Goal: Book appointment/travel/reservation

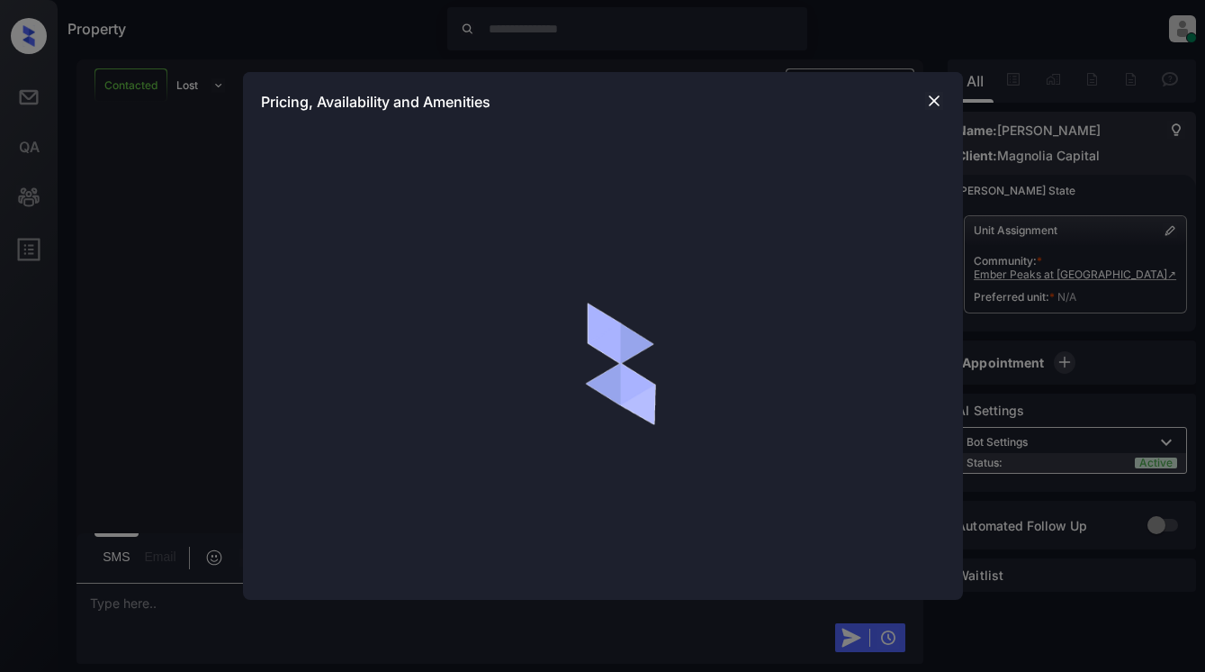
scroll to position [1917, 0]
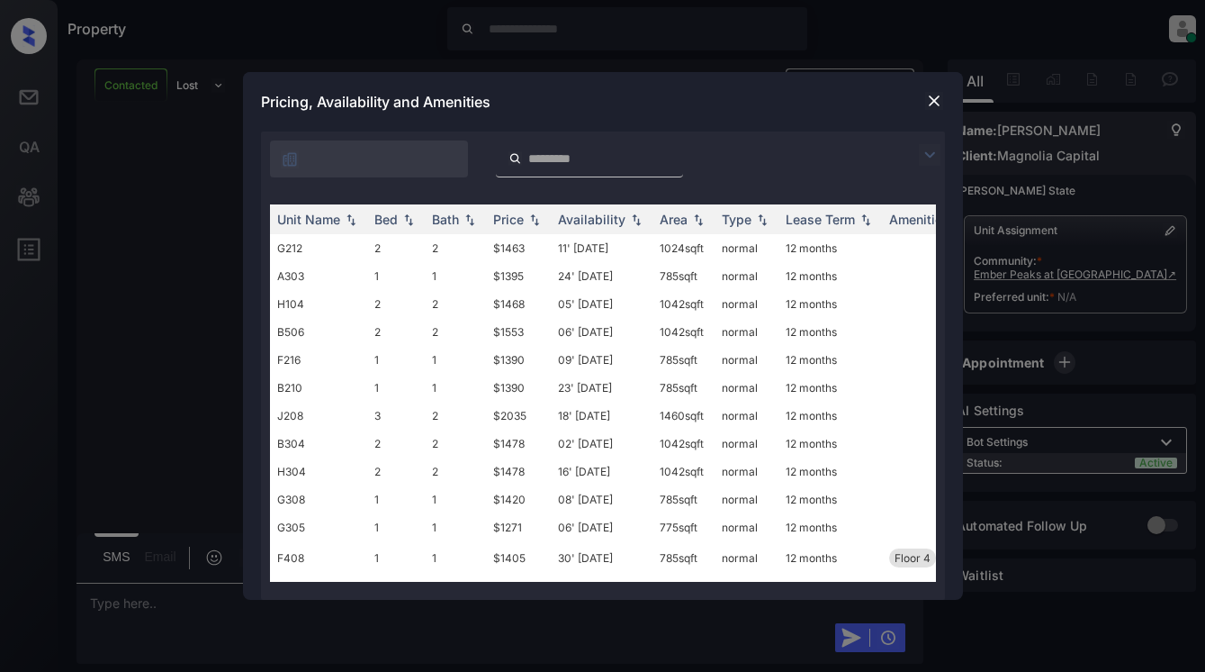
click at [935, 158] on img at bounding box center [930, 155] width 22 height 22
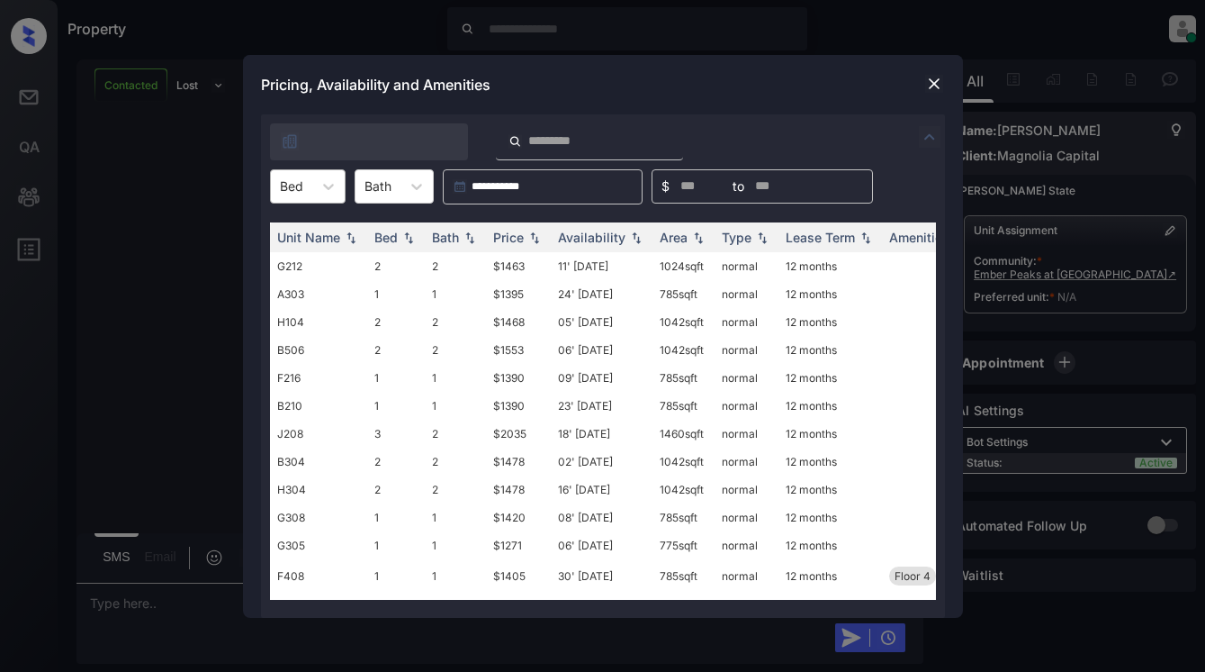
click at [305, 201] on div "Bed" at bounding box center [308, 186] width 76 height 34
click at [309, 263] on div "2" at bounding box center [308, 263] width 76 height 32
click at [520, 234] on div "Price" at bounding box center [508, 237] width 31 height 15
click at [938, 77] on img at bounding box center [934, 84] width 18 height 18
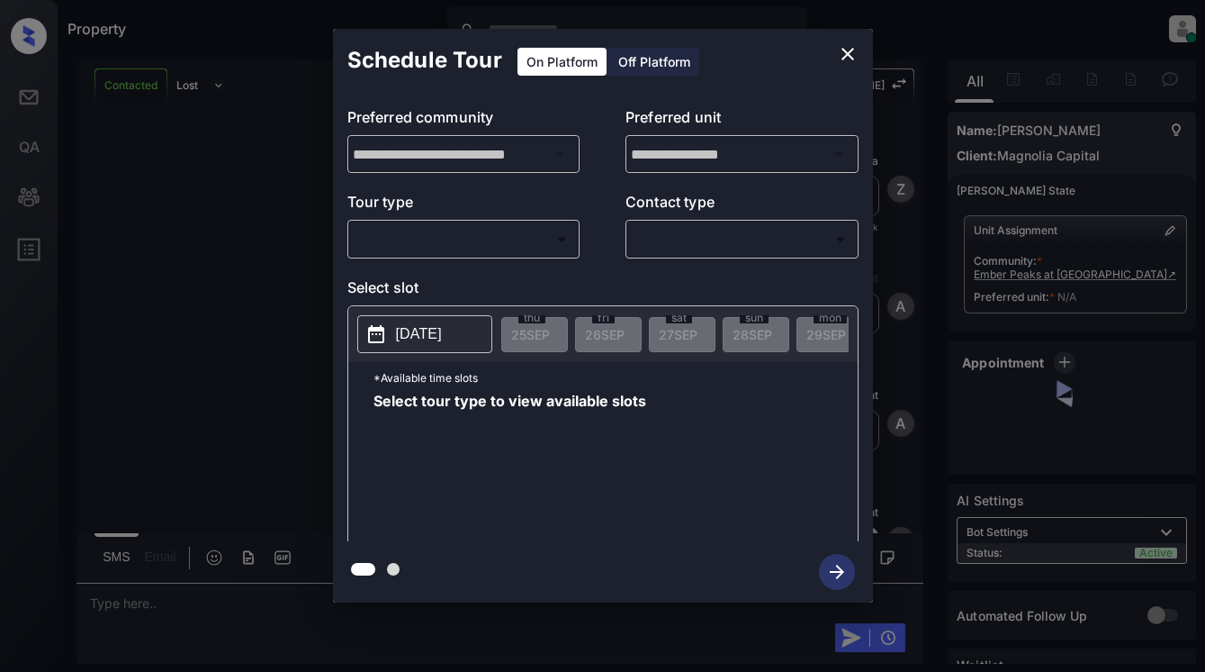
scroll to position [1377, 0]
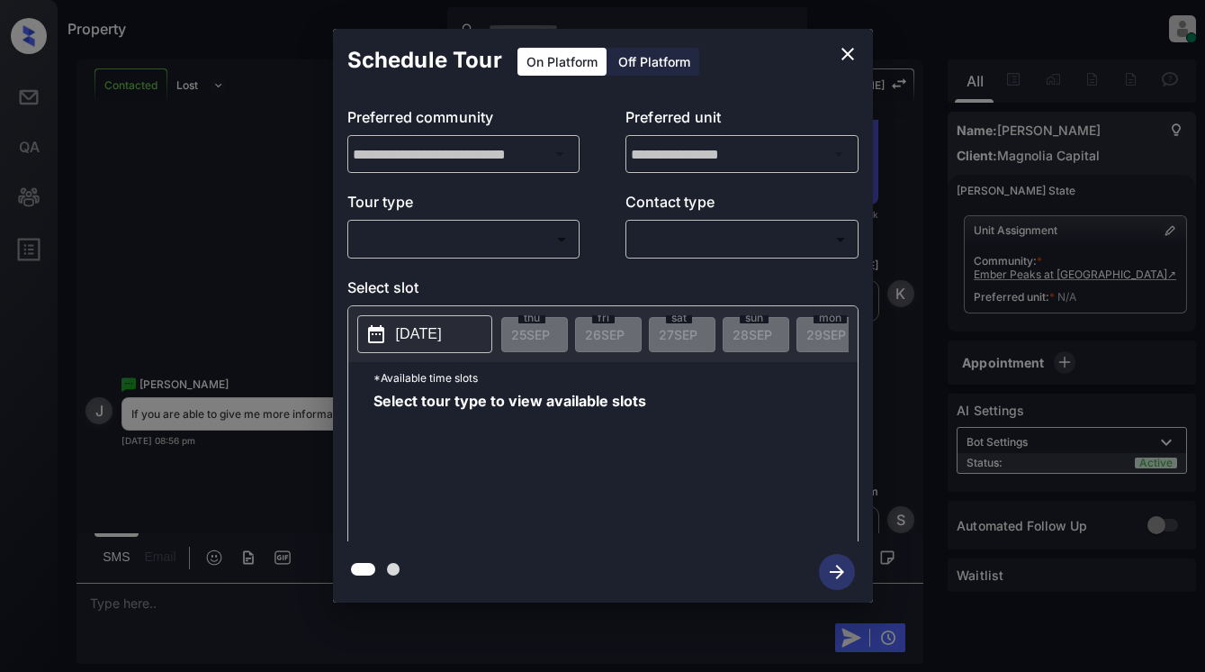
click at [535, 245] on body "Property Dominic Ceralde Online Set yourself offline Set yourself on break Prof…" at bounding box center [602, 336] width 1205 height 672
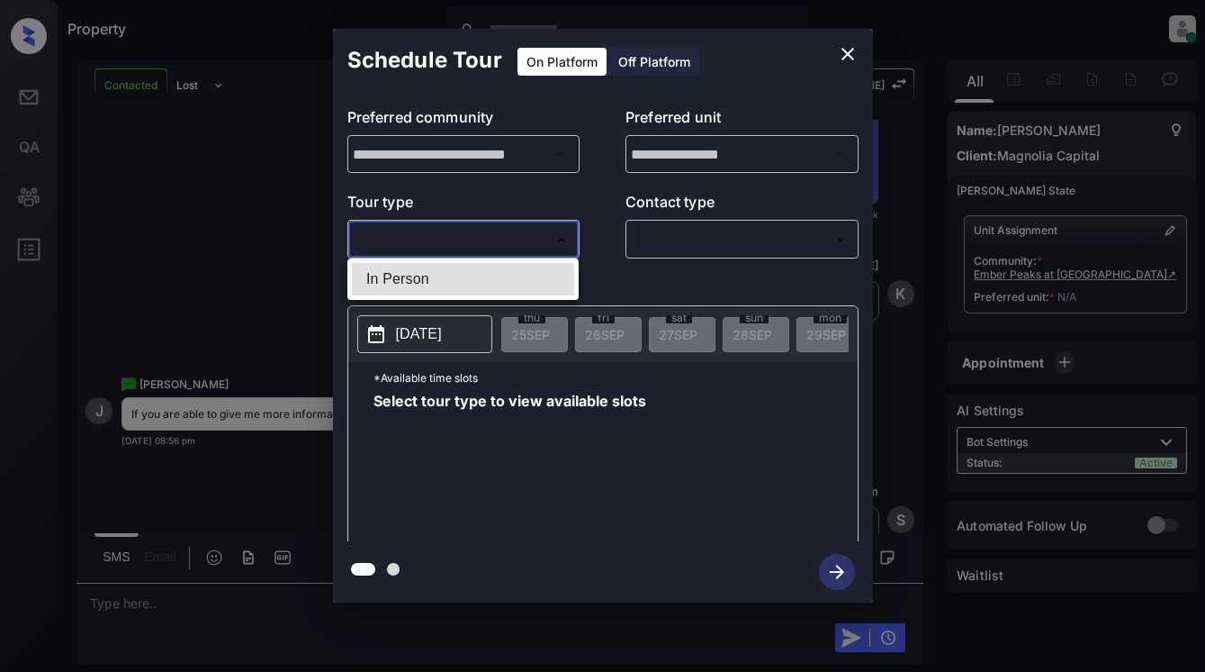
click at [846, 54] on div at bounding box center [602, 336] width 1205 height 672
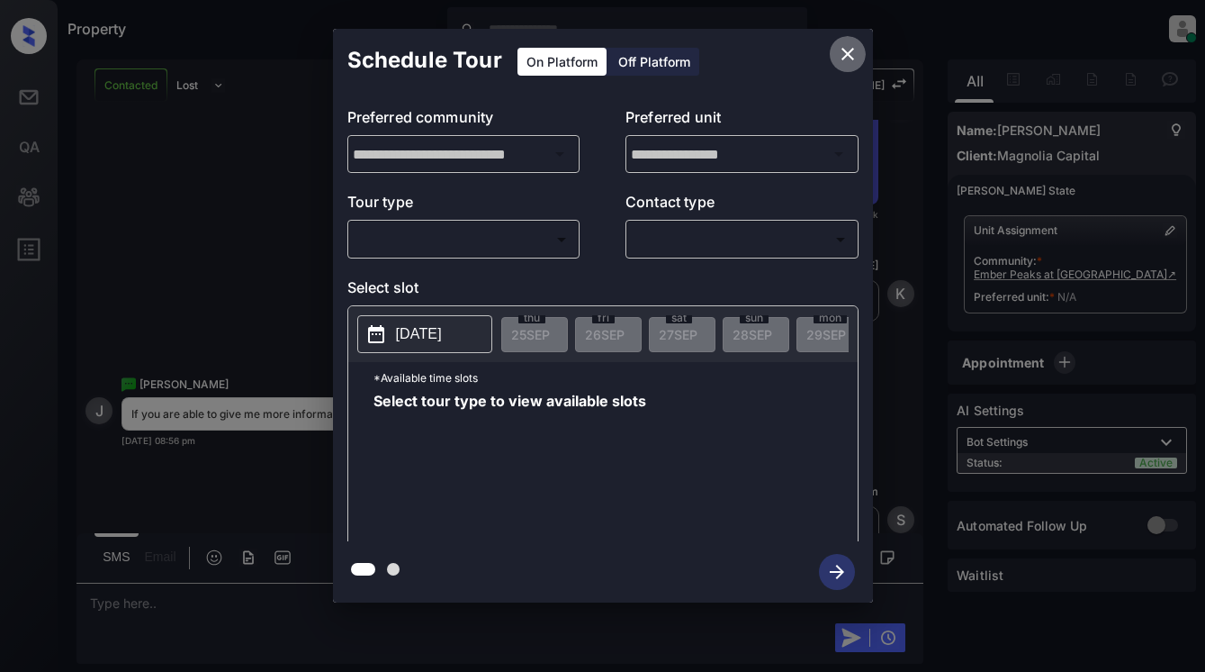
click at [855, 46] on icon "close" at bounding box center [848, 54] width 22 height 22
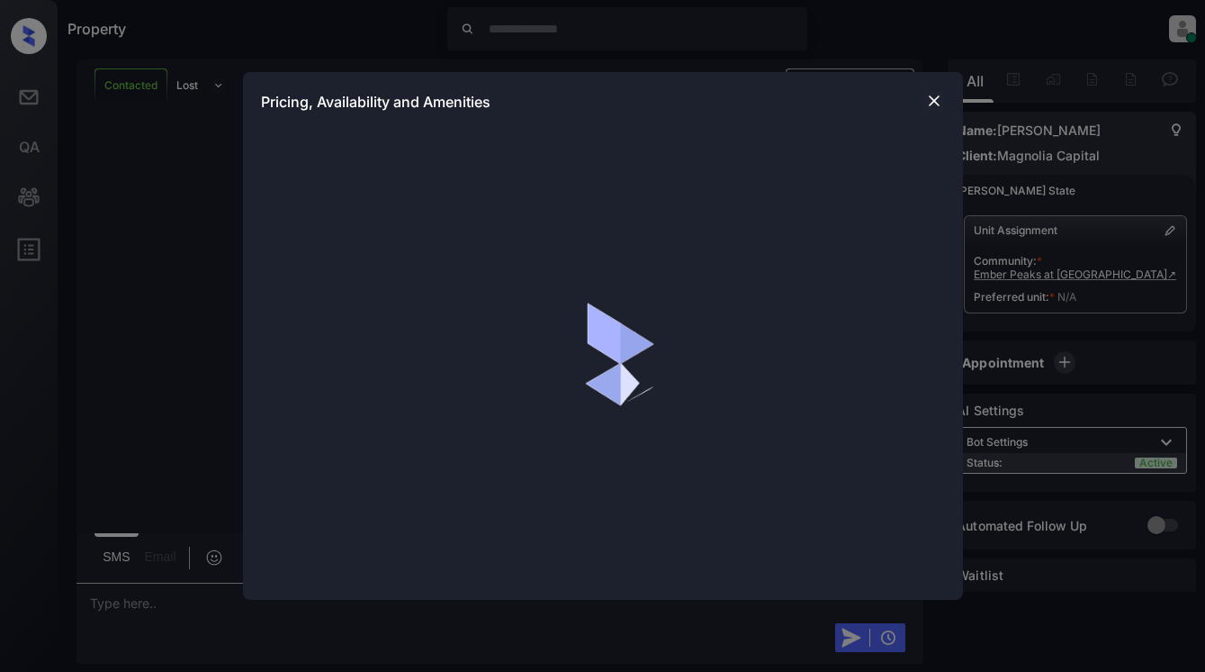
scroll to position [1287, 0]
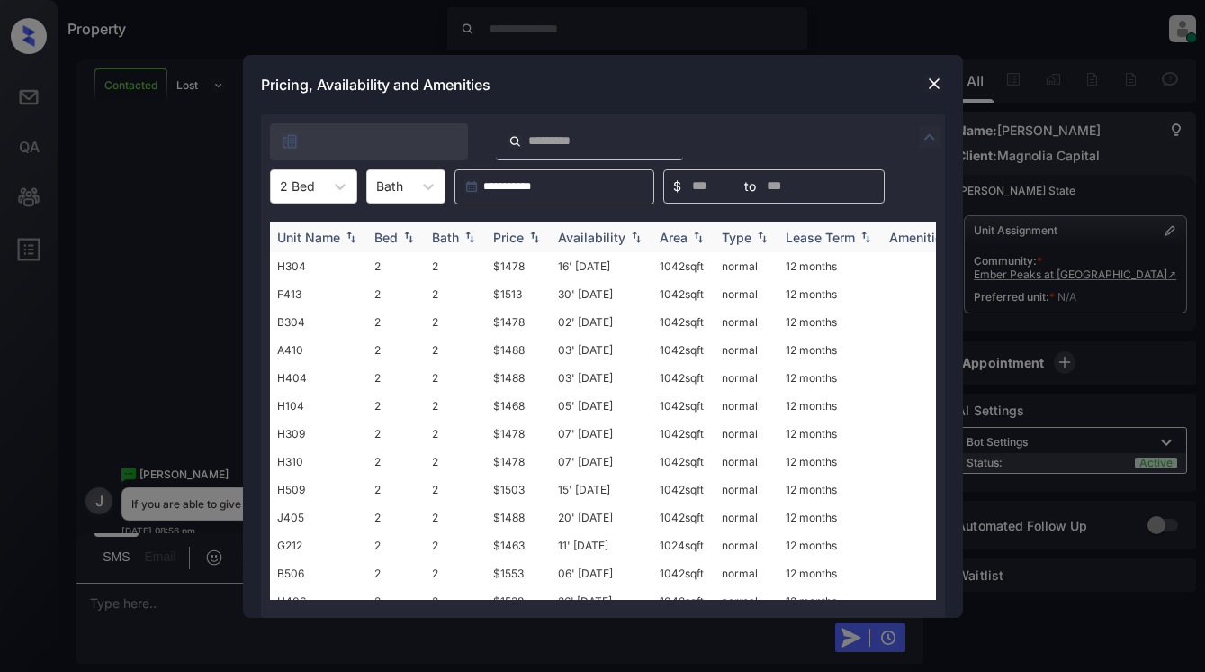
click at [686, 232] on div "Area" at bounding box center [684, 237] width 48 height 15
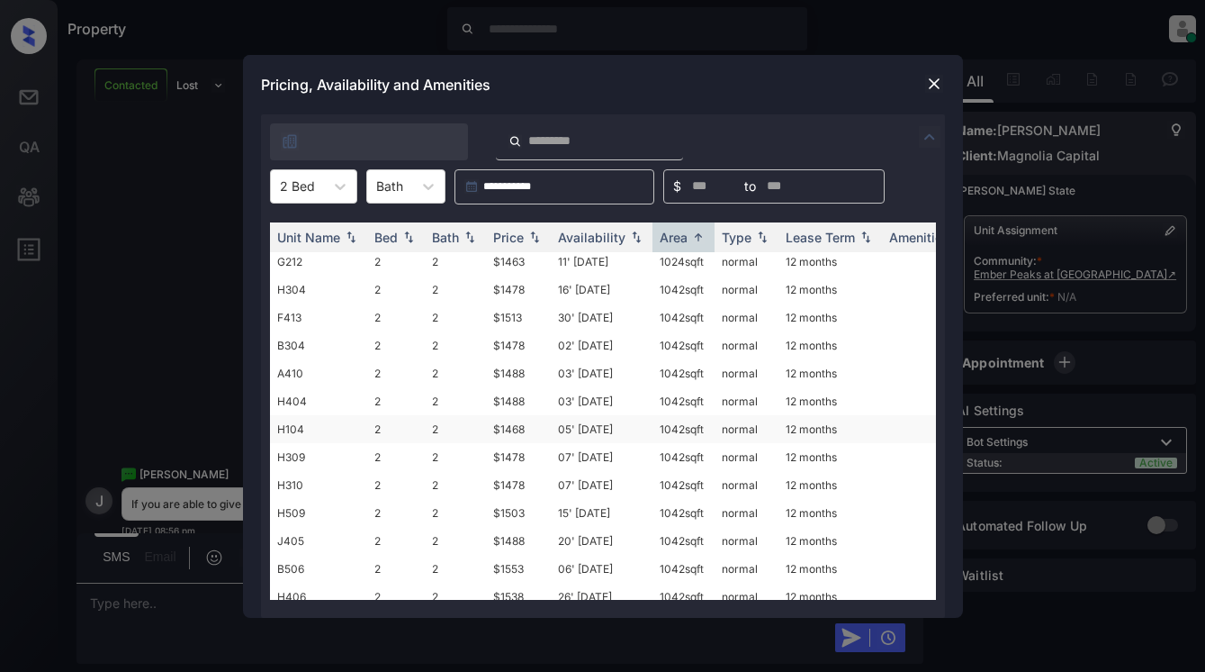
scroll to position [0, 0]
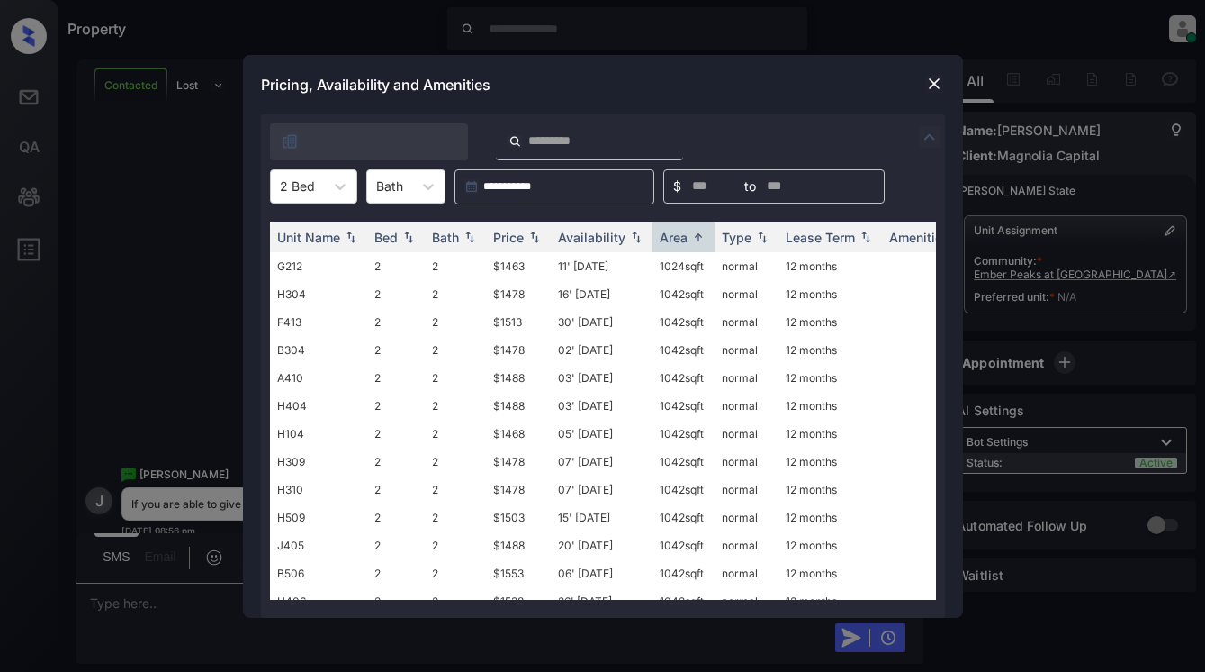
click at [173, 256] on div "**********" at bounding box center [602, 336] width 1205 height 672
click at [939, 76] on img at bounding box center [934, 84] width 18 height 18
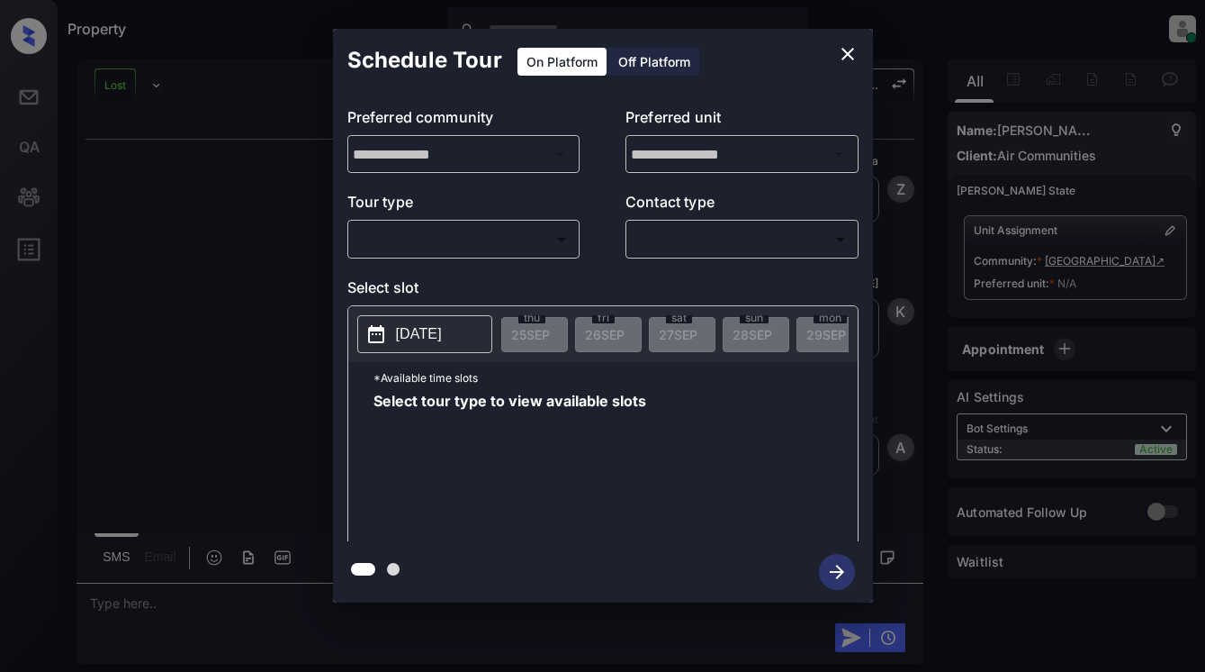
scroll to position [104, 0]
click at [493, 225] on body "Property Dominic Ceralde Online Set yourself offline Set yourself on break Prof…" at bounding box center [602, 336] width 1205 height 672
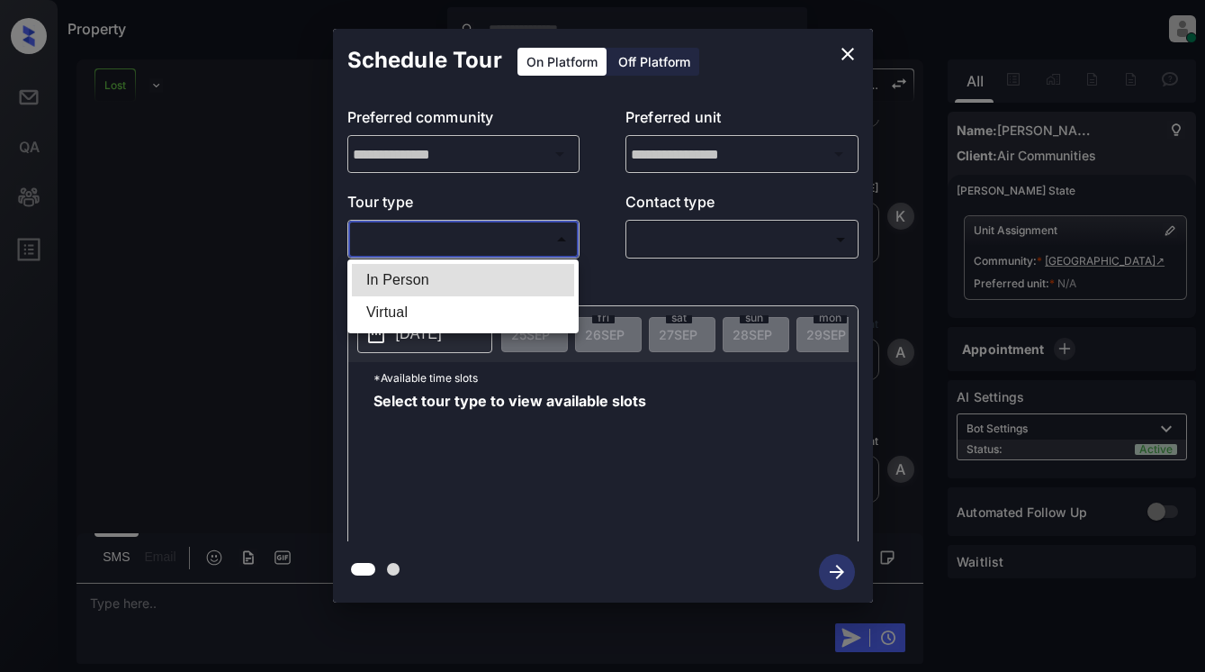
click at [499, 275] on li "In Person" at bounding box center [463, 280] width 222 height 32
type input "********"
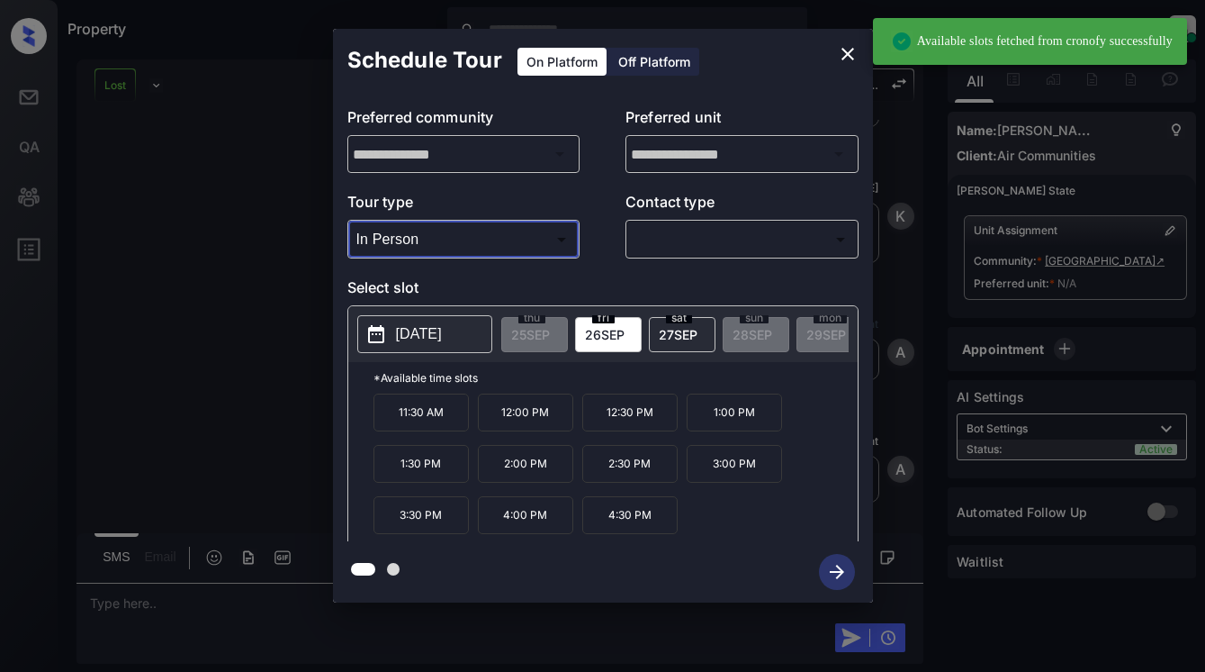
click at [441, 334] on p "[DATE]" at bounding box center [419, 334] width 46 height 22
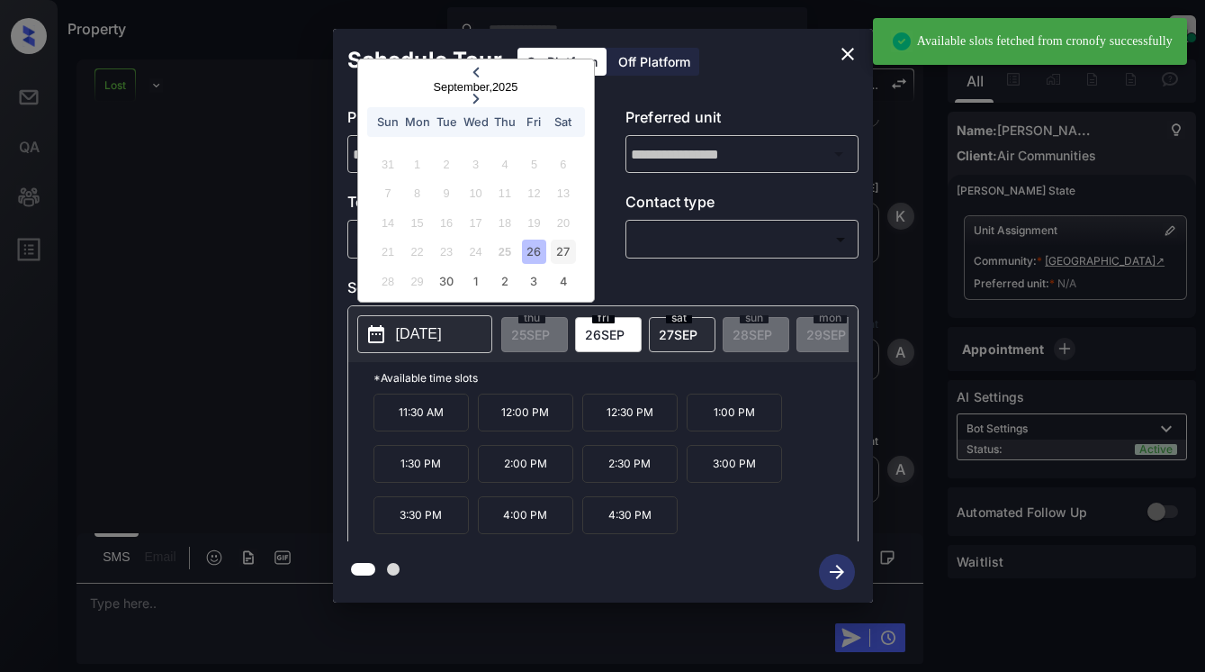
click at [559, 253] on div "27" at bounding box center [563, 251] width 24 height 24
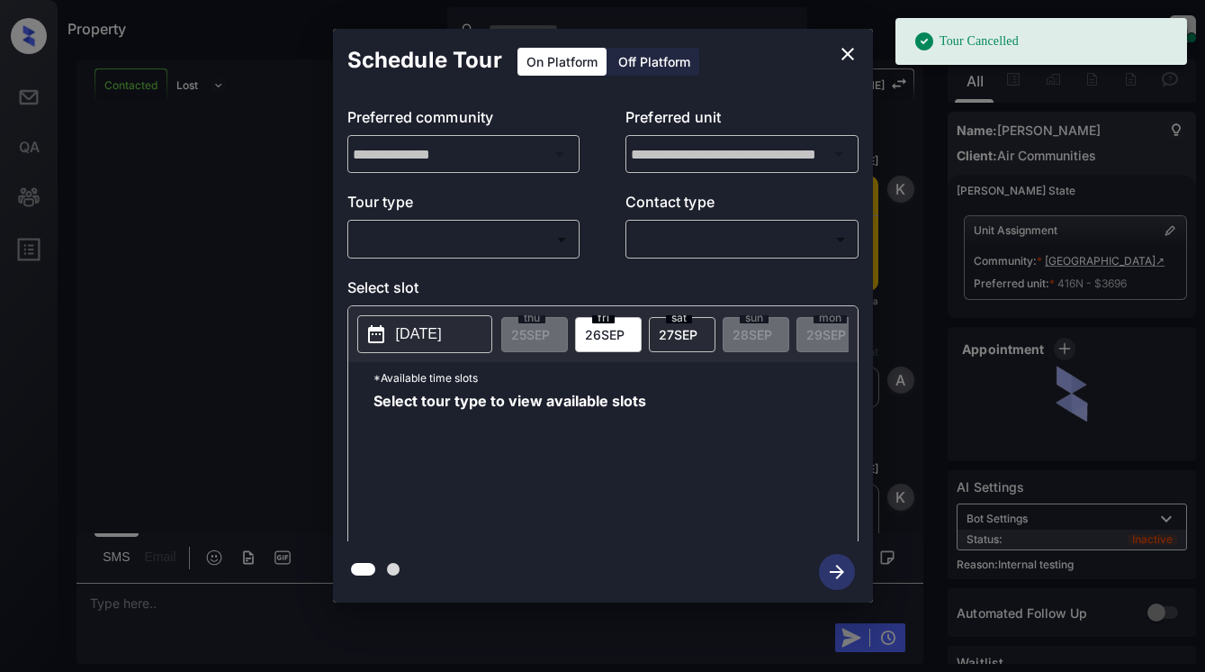
scroll to position [3387, 0]
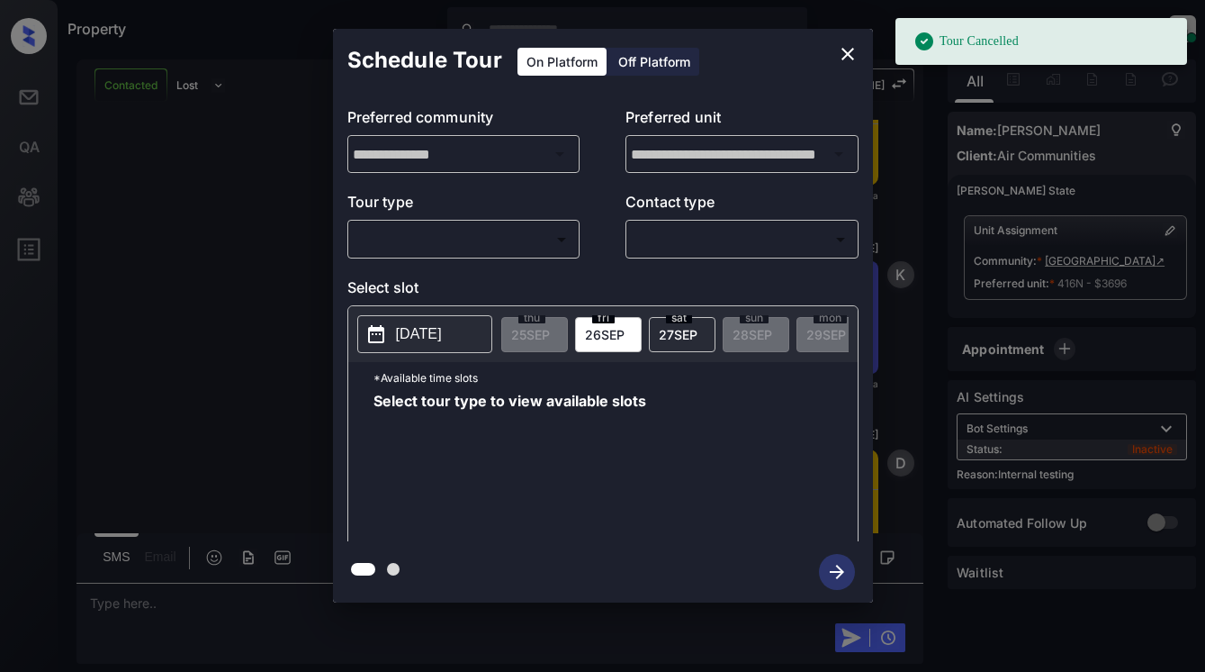
click at [512, 248] on body "Tour Cancelled Property [PERSON_NAME] Online Set yourself offline Set yourself …" at bounding box center [602, 336] width 1205 height 672
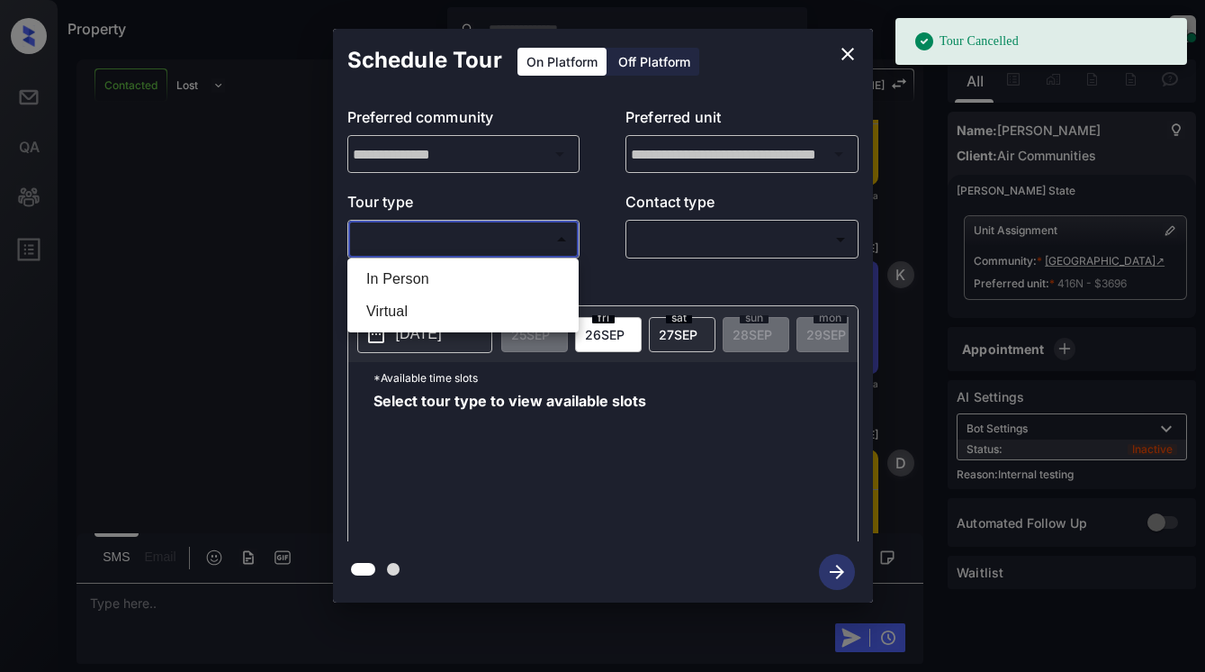
click at [508, 278] on li "In Person" at bounding box center [463, 279] width 222 height 32
type input "********"
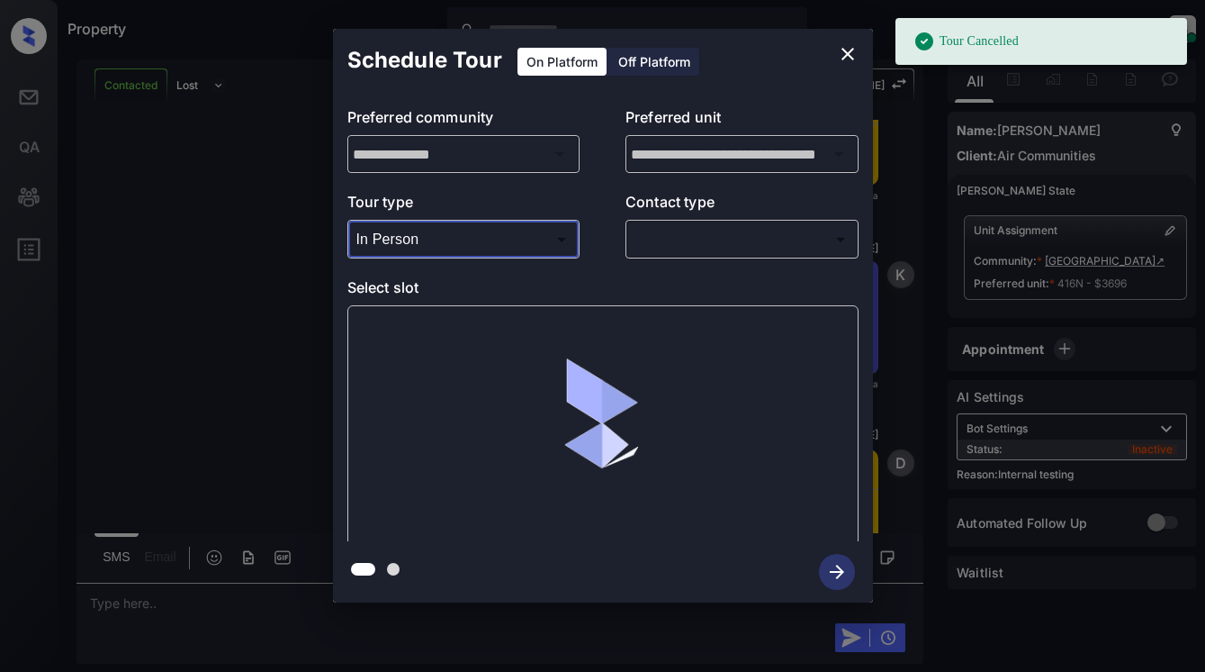
click at [701, 239] on body "Tour Cancelled Property [PERSON_NAME] Online Set yourself offline Set yourself …" at bounding box center [602, 336] width 1205 height 672
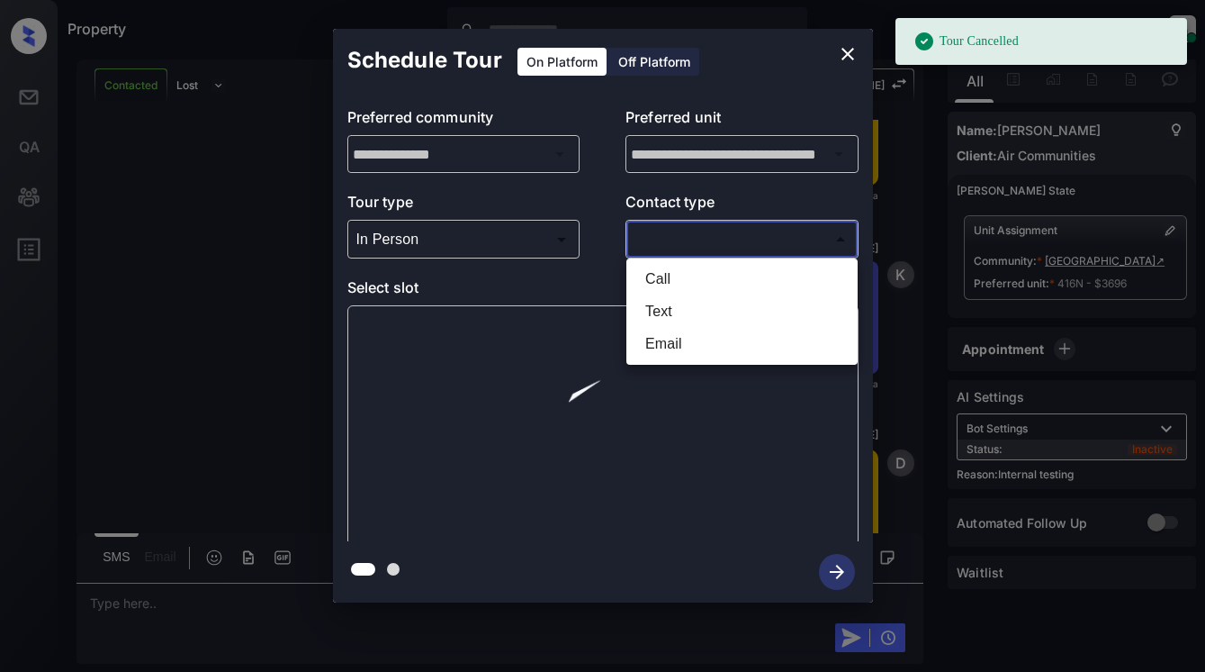
click at [699, 305] on li "Text" at bounding box center [742, 311] width 222 height 32
type input "****"
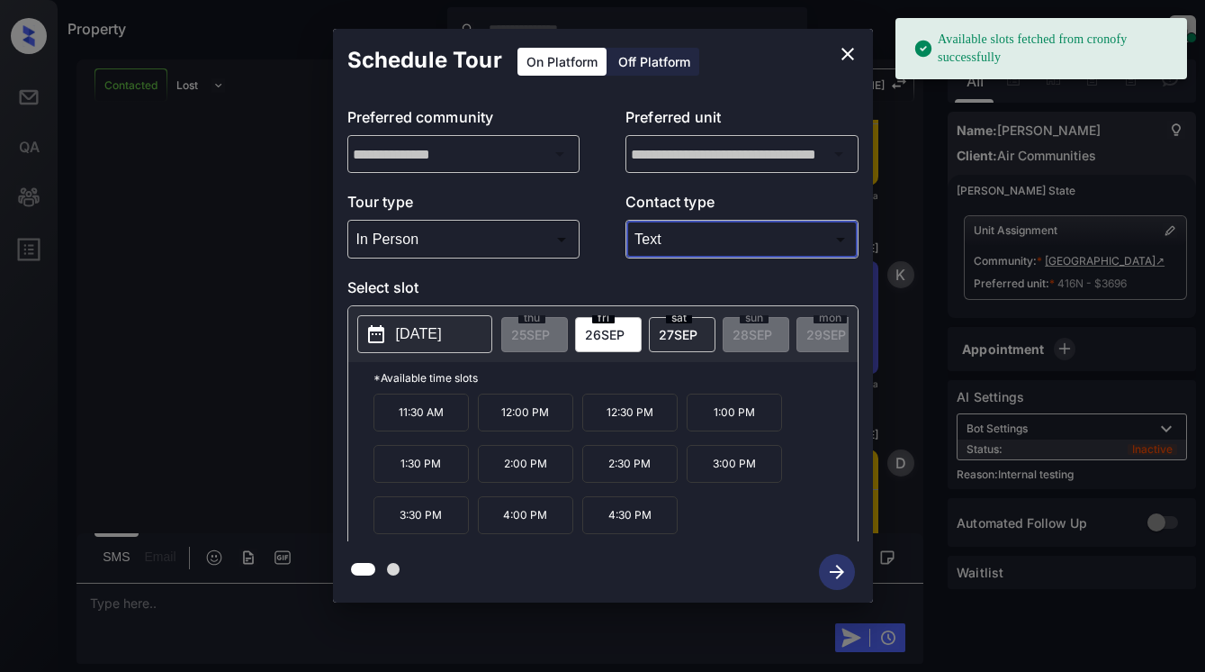
click at [674, 329] on span "[DATE]" at bounding box center [678, 334] width 39 height 15
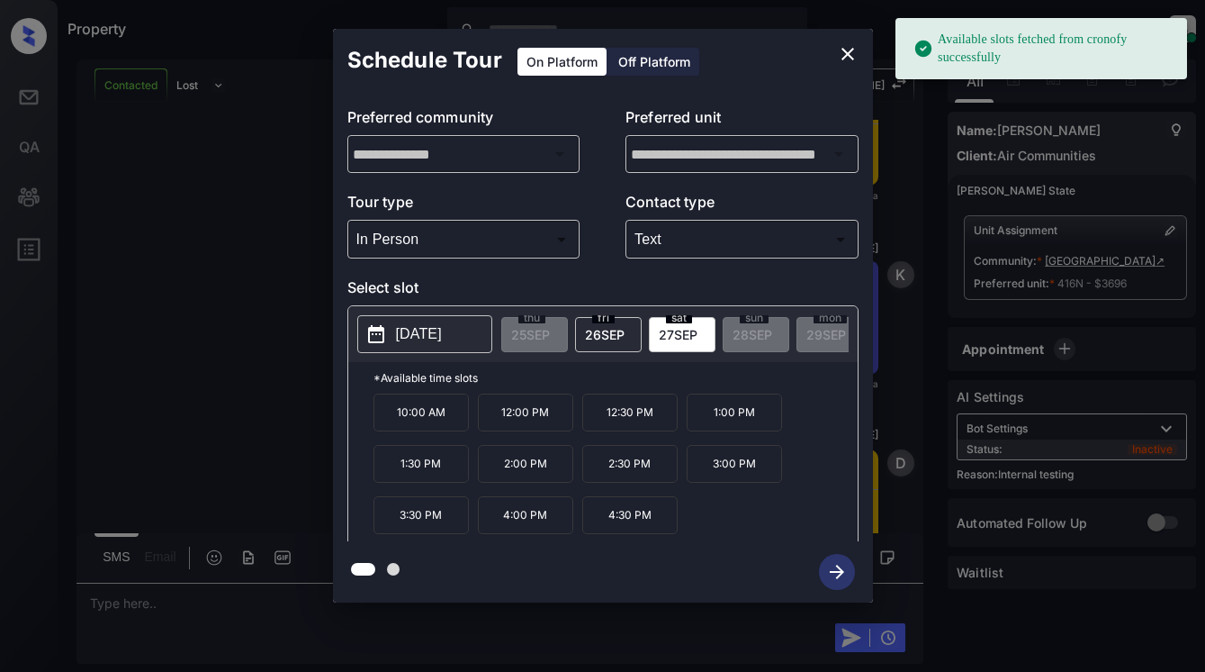
click at [643, 521] on p "4:30 PM" at bounding box center [629, 515] width 95 height 38
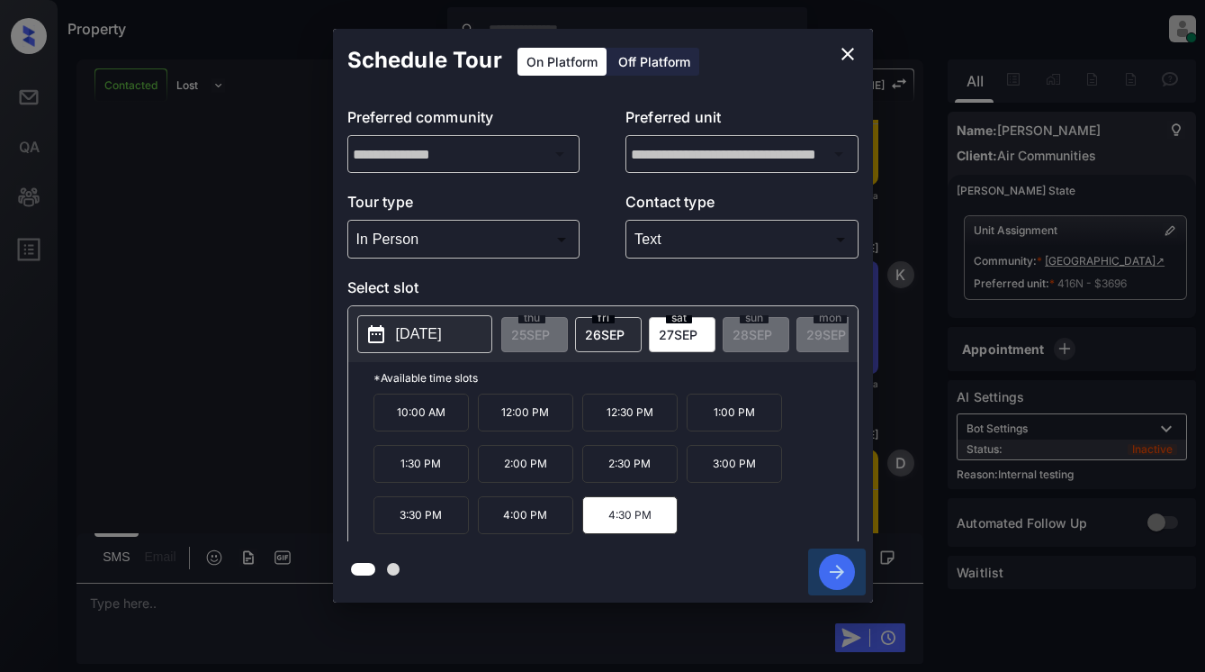
click at [834, 569] on icon "button" at bounding box center [837, 572] width 36 height 36
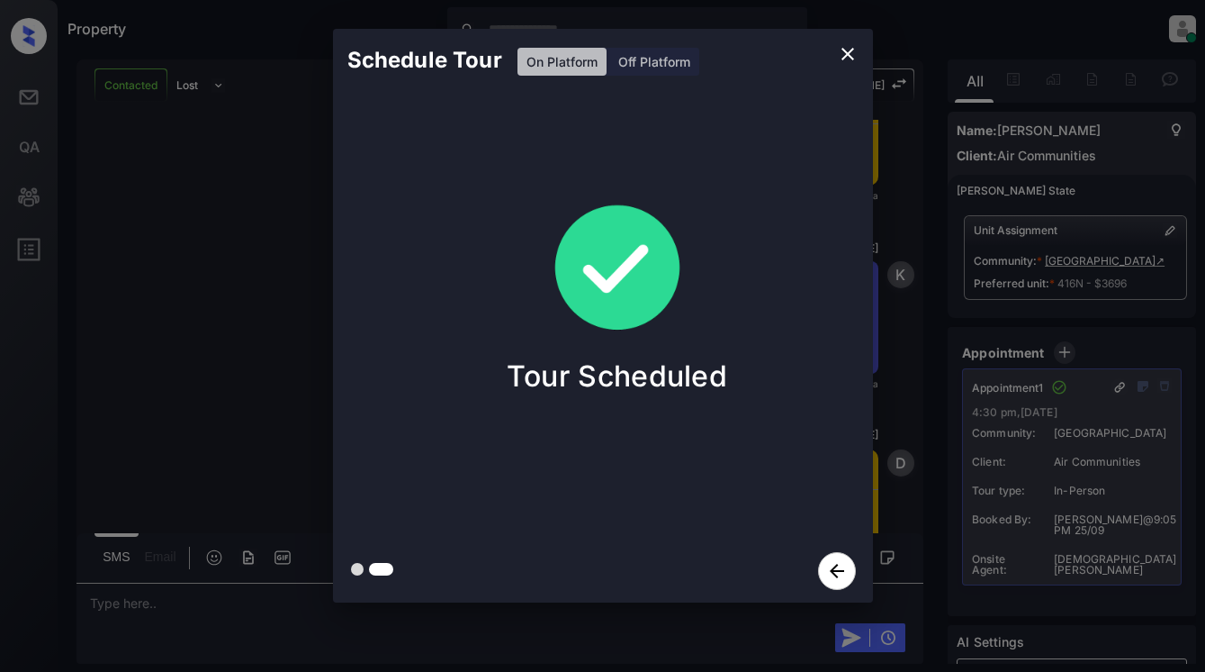
click at [891, 232] on div "Schedule Tour On Platform Off Platform Tour Scheduled" at bounding box center [602, 315] width 1205 height 631
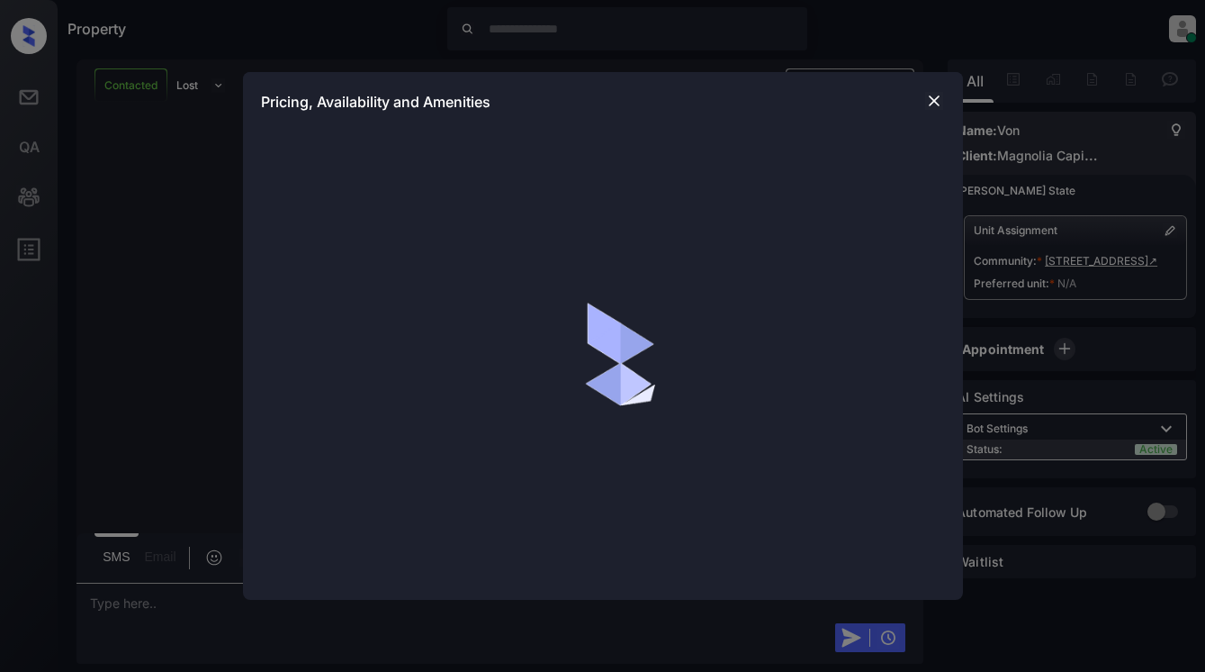
scroll to position [4293, 0]
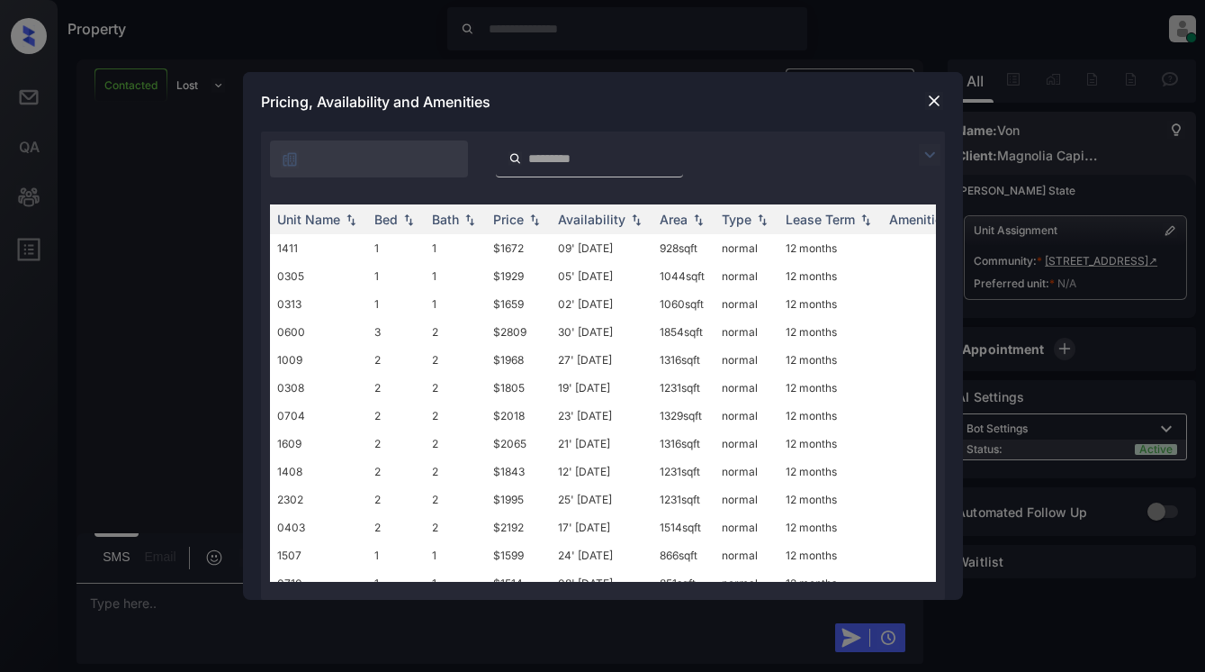
click at [928, 155] on img at bounding box center [930, 155] width 22 height 22
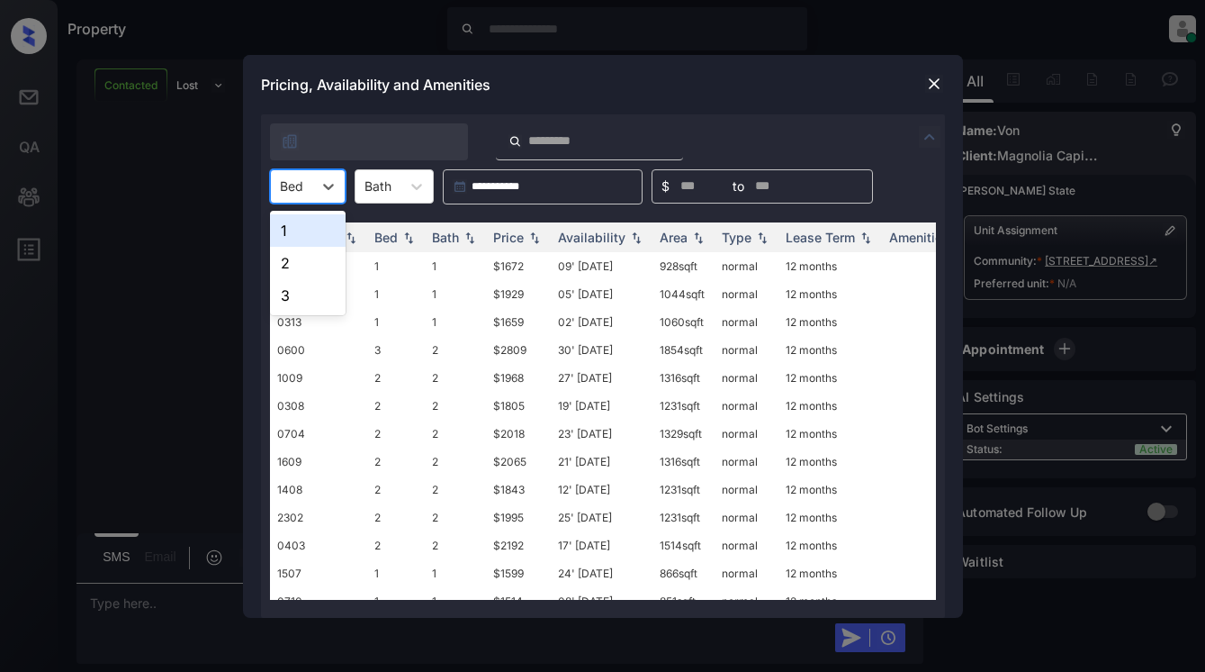
drag, startPoint x: 319, startPoint y: 194, endPoint x: 320, endPoint y: 210, distance: 16.3
click at [320, 193] on icon at bounding box center [329, 186] width 18 height 18
click at [310, 229] on div "1" at bounding box center [308, 230] width 76 height 32
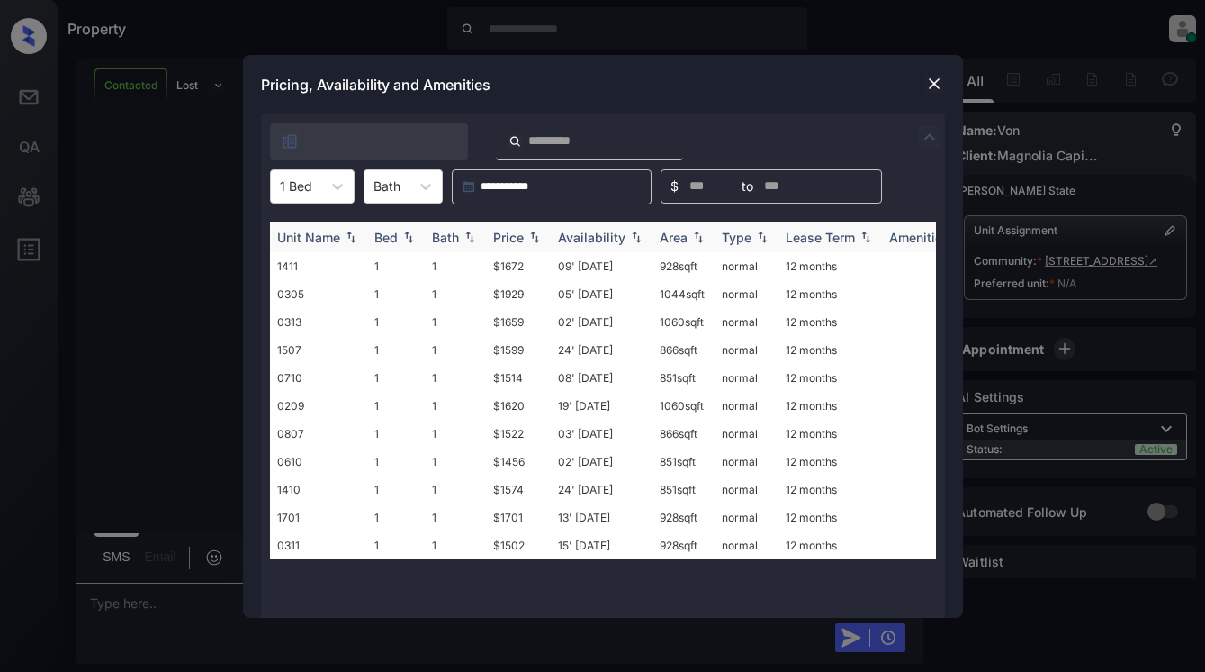
click at [508, 238] on div "Price" at bounding box center [508, 237] width 31 height 15
click at [934, 73] on div at bounding box center [935, 84] width 22 height 22
